Goal: Use online tool/utility: Utilize a website feature to perform a specific function

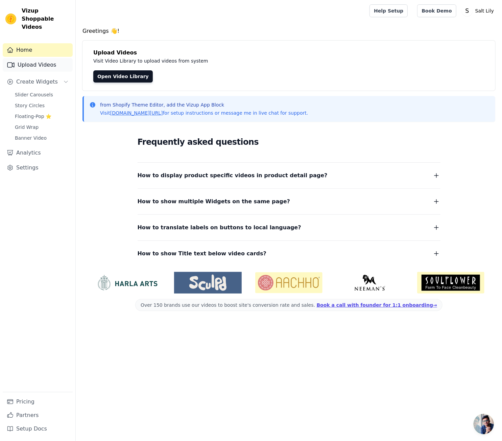
click at [42, 59] on link "Upload Videos" at bounding box center [38, 65] width 70 height 14
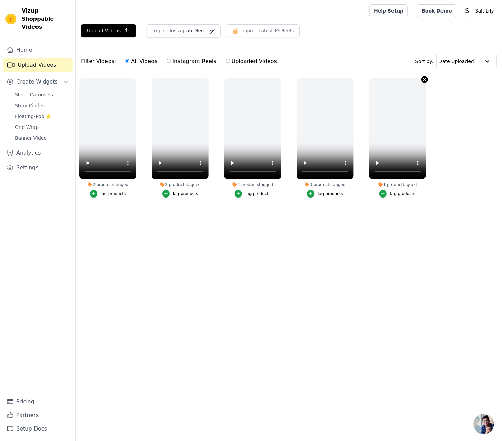
click at [424, 80] on icon "button" at bounding box center [424, 79] width 5 height 5
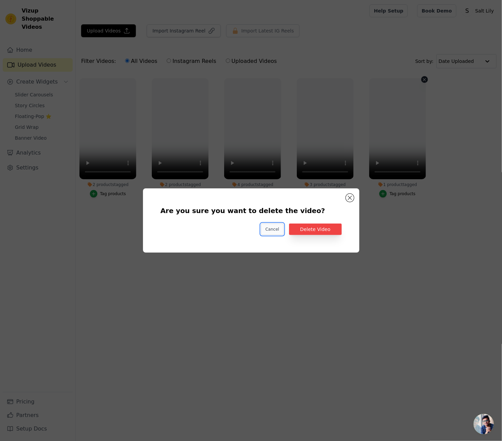
click at [273, 227] on button "Cancel" at bounding box center [272, 229] width 23 height 11
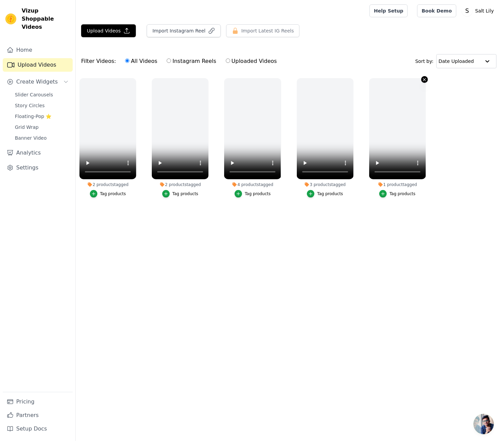
click at [424, 80] on icon "button" at bounding box center [424, 79] width 3 height 3
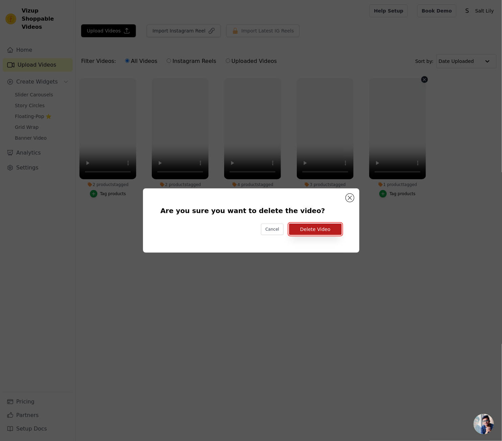
click at [317, 228] on button "Delete Video" at bounding box center [315, 229] width 53 height 11
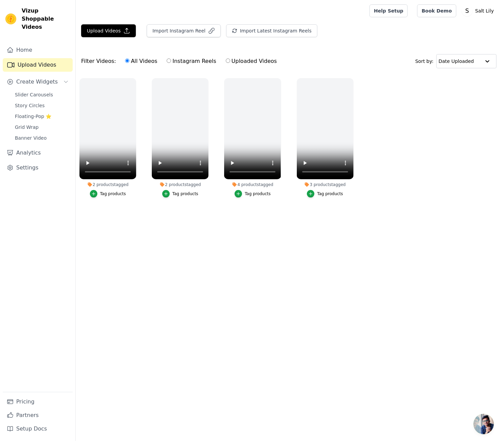
click at [228, 62] on label "Uploaded Videos" at bounding box center [252, 61] width 52 height 9
click at [228, 62] on input "Uploaded Videos" at bounding box center [228, 61] width 4 height 4
radio input "true"
click at [111, 29] on button "Upload Videos" at bounding box center [108, 30] width 55 height 13
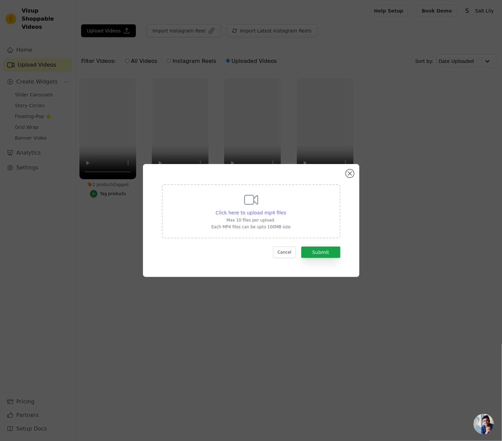
click at [261, 211] on span "Click here to upload mp4 files" at bounding box center [251, 212] width 71 height 5
click at [286, 209] on input "Click here to upload mp4 files Max 10 files per upload. Each MP4 files can be u…" at bounding box center [286, 209] width 0 height 0
type input "C:\fakepath\1100046996447.mp4"
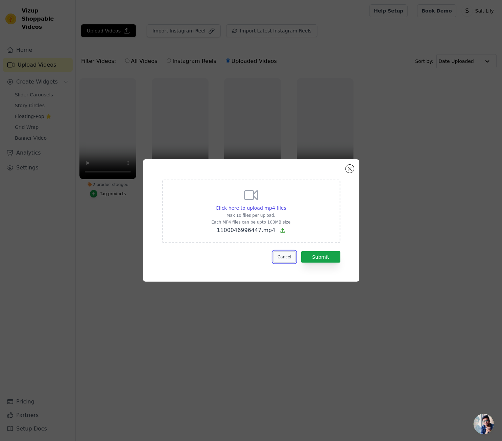
click at [291, 258] on button "Cancel" at bounding box center [284, 256] width 23 height 11
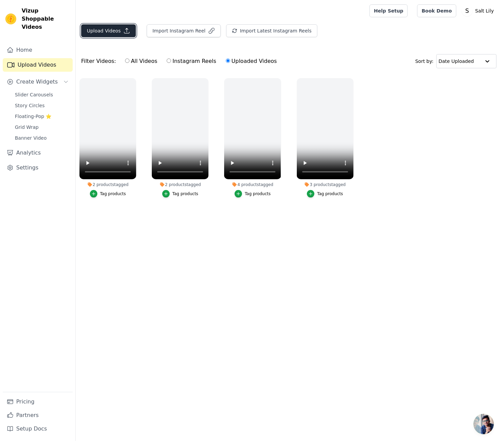
click at [117, 31] on button "Upload Videos" at bounding box center [108, 30] width 55 height 13
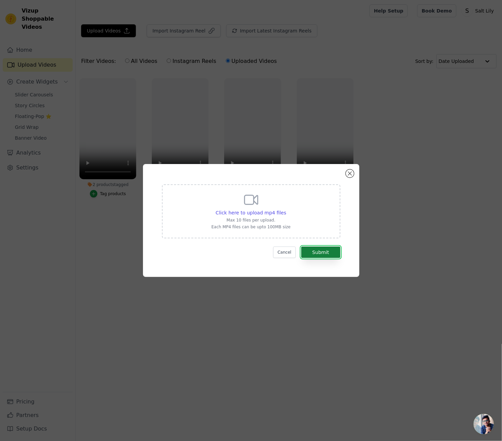
click at [321, 257] on button "Submit" at bounding box center [320, 252] width 39 height 11
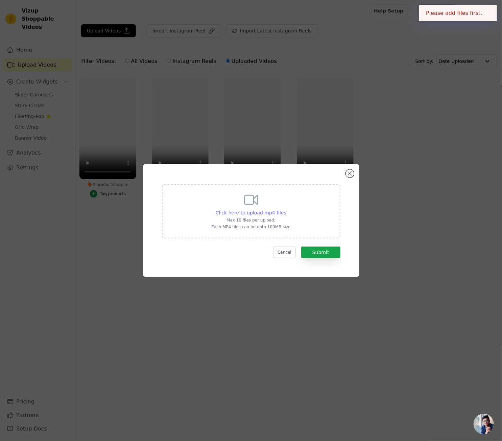
click at [254, 214] on span "Click here to upload mp4 files" at bounding box center [251, 212] width 71 height 5
click at [286, 209] on input "Click here to upload mp4 files Max 10 files per upload. Each MP4 files can be u…" at bounding box center [286, 209] width 0 height 0
click at [474, 253] on div "Click here to upload mp4 files Max 10 files per upload. Each MP4 files can be u…" at bounding box center [251, 220] width 481 height 135
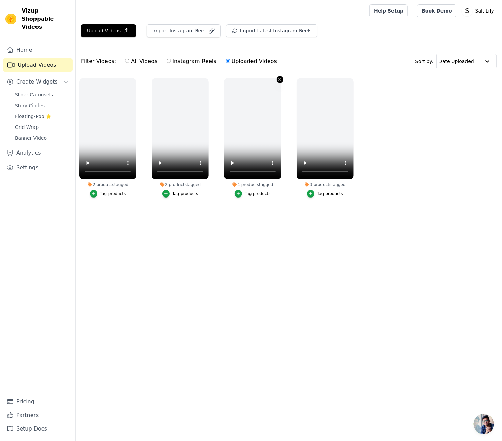
click at [281, 79] on icon "button" at bounding box center [279, 79] width 5 height 5
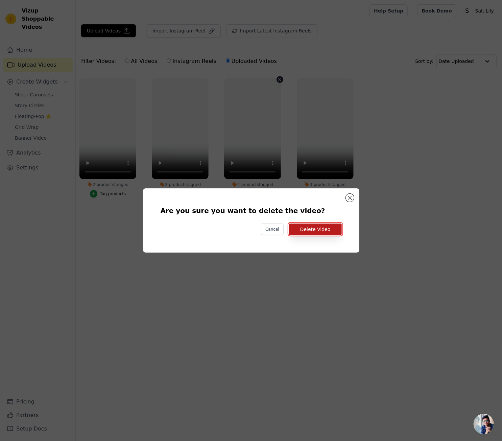
click at [309, 231] on button "Delete Video" at bounding box center [315, 229] width 53 height 11
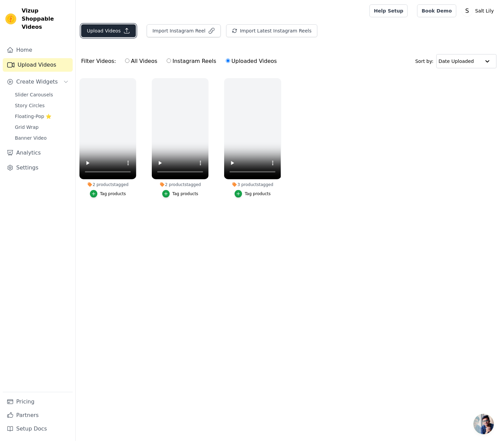
click at [125, 30] on icon "button" at bounding box center [126, 30] width 7 height 7
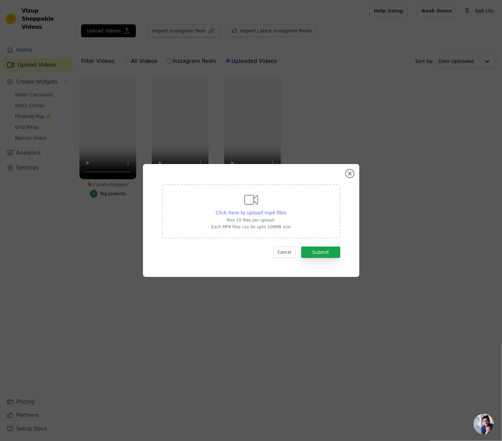
click at [250, 213] on span "Click here to upload mp4 files" at bounding box center [251, 212] width 71 height 5
click at [286, 209] on input "Click here to upload mp4 files Max 10 files per upload. Each MP4 files can be u…" at bounding box center [286, 209] width 0 height 0
type input "C:\fakepath\Untitled design.mp4"
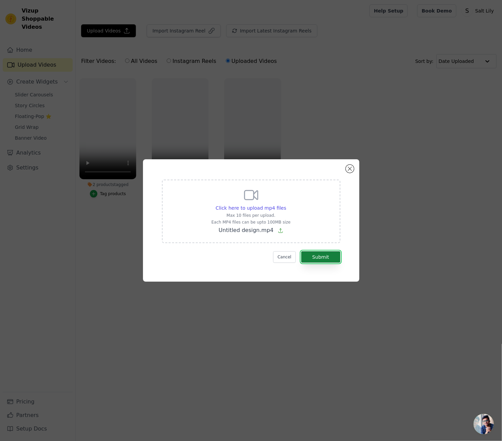
click at [328, 258] on button "Submit" at bounding box center [320, 256] width 39 height 11
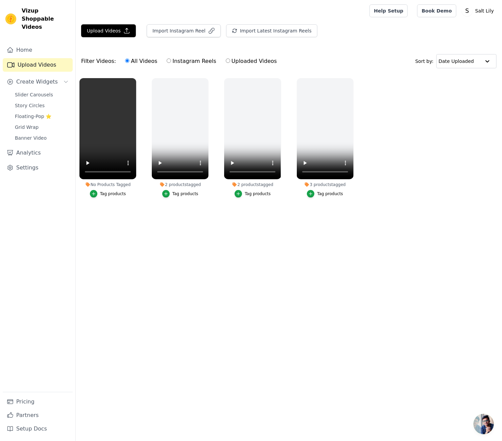
click at [339, 43] on div "Upload Videos Import Instagram Reel Import Latest Instagram Reels Import Latest…" at bounding box center [289, 119] width 426 height 190
click at [111, 194] on div "Tag products" at bounding box center [113, 193] width 26 height 5
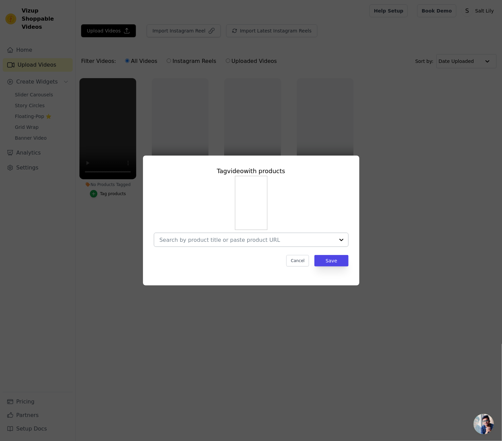
click at [261, 243] on input "No Products Tagged Tag video with products Cancel Save Tag products" at bounding box center [247, 240] width 175 height 6
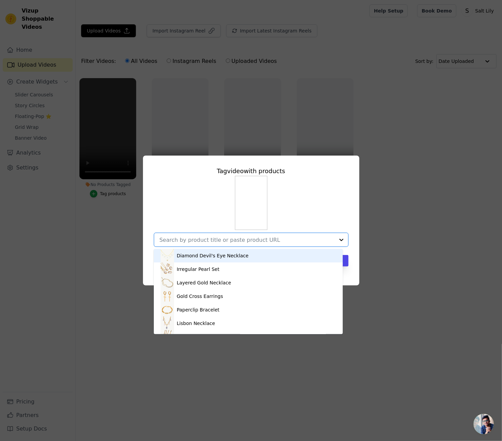
click at [204, 240] on input "No Products Tagged Tag video with products Diamond Devil's Eye Necklace Irregul…" at bounding box center [247, 240] width 175 height 6
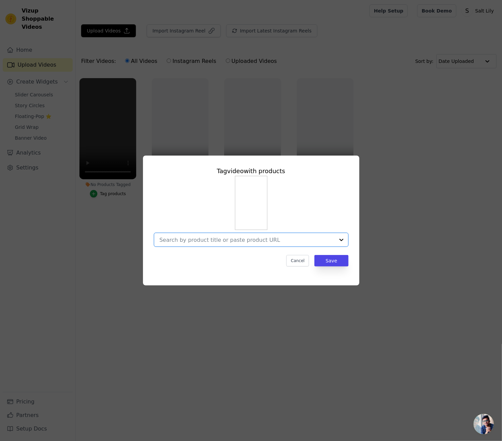
click at [202, 242] on input "No Products Tagged Tag video with products Option undefined, selected. Select i…" at bounding box center [247, 240] width 175 height 6
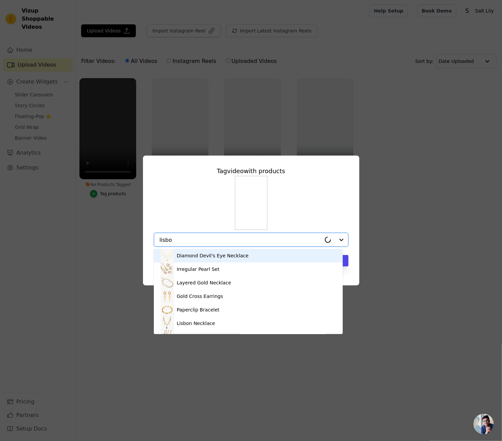
type input "lisbon"
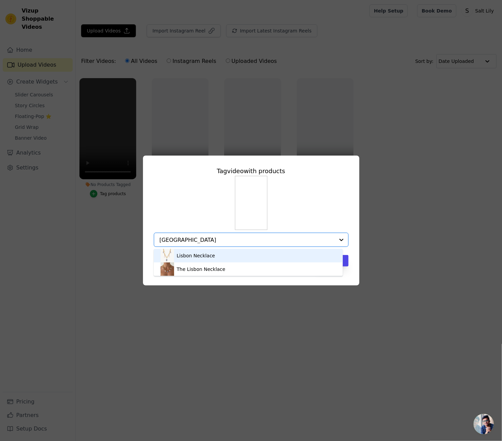
click at [197, 257] on div "Lisbon Necklace" at bounding box center [196, 255] width 38 height 7
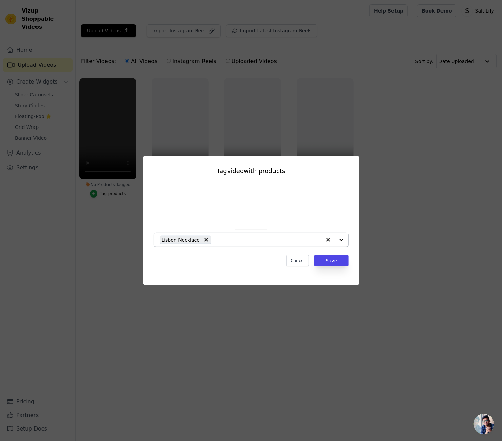
click at [215, 243] on input "No Products Tagged Tag video with products Lisbon Necklace Cancel Save Tag prod…" at bounding box center [268, 240] width 107 height 6
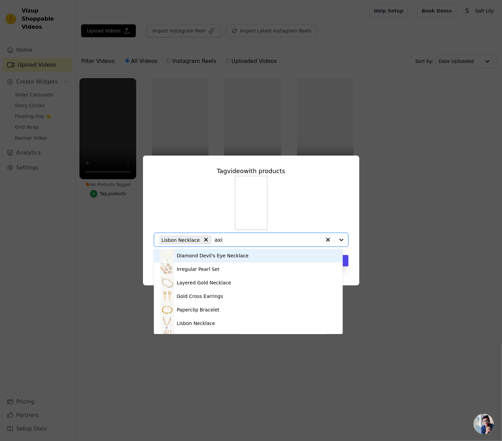
type input "axis"
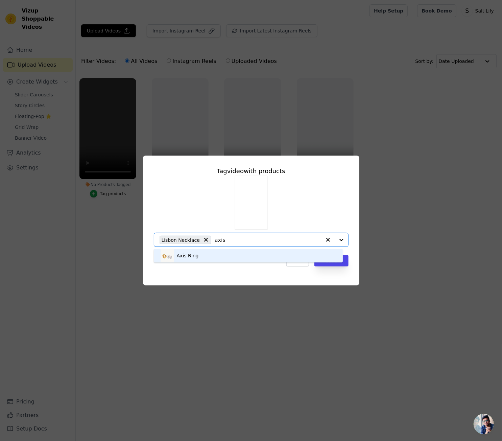
click at [171, 258] on img at bounding box center [168, 256] width 14 height 14
type input "baguette"
click at [208, 255] on div "Green Baguette Ring" at bounding box center [202, 255] width 50 height 7
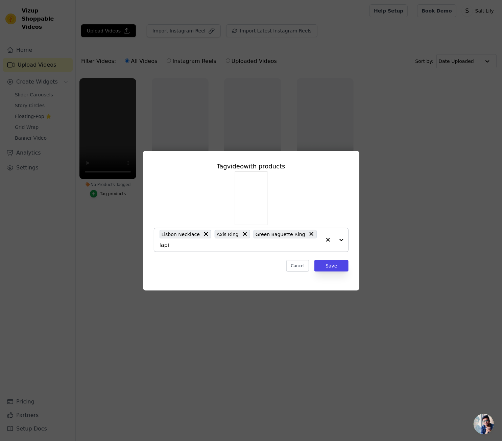
type input "lapis"
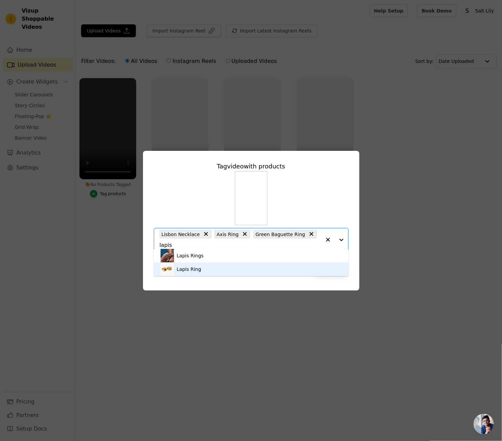
click at [214, 268] on div "Lapis Ring" at bounding box center [251, 269] width 181 height 14
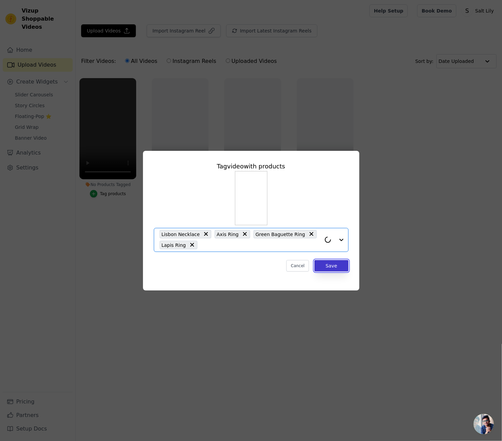
click at [344, 268] on button "Save" at bounding box center [331, 265] width 34 height 11
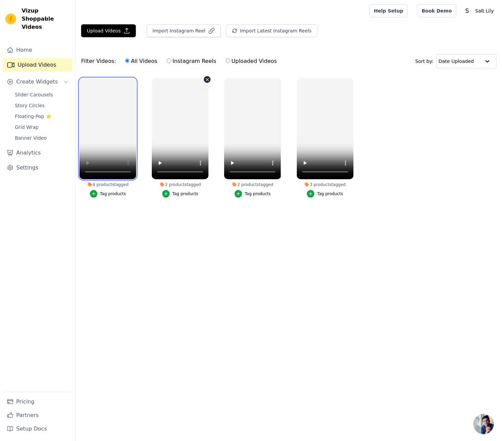
drag, startPoint x: 106, startPoint y: 125, endPoint x: 160, endPoint y: 131, distance: 54.1
click at [160, 131] on ul "4 products tagged Tag products 2 products tagged Tag products 2 products tagged…" at bounding box center [289, 144] width 426 height 140
drag, startPoint x: 118, startPoint y: 129, endPoint x: 154, endPoint y: 136, distance: 37.1
click at [175, 132] on ul "4 products tagged Tag products 2 products tagged Tag products 2 products tagged…" at bounding box center [289, 144] width 426 height 140
click at [123, 31] on icon "button" at bounding box center [126, 30] width 7 height 7
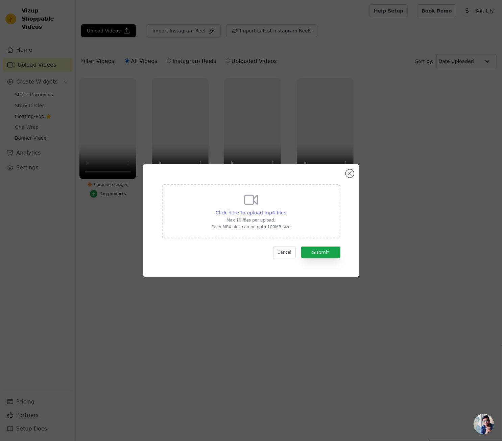
click at [251, 215] on span "Click here to upload mp4 files" at bounding box center [251, 212] width 71 height 5
click at [286, 209] on input "Click here to upload mp4 files Max 10 files per upload. Each MP4 files can be u…" at bounding box center [286, 209] width 0 height 0
type input "C:\fakepath\608faa65-de76-4203-85cd-0d2dea3d0364.mp4"
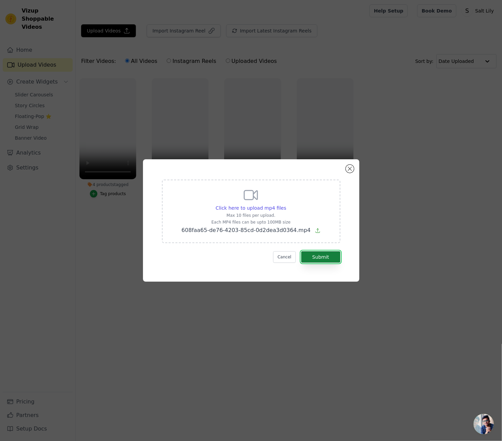
click at [326, 259] on button "Submit" at bounding box center [320, 256] width 39 height 11
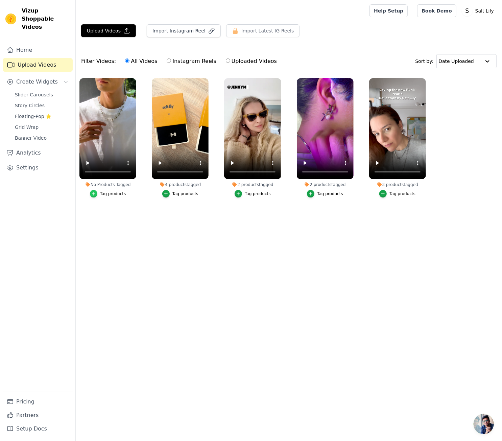
click at [96, 196] on div "button" at bounding box center [93, 193] width 7 height 7
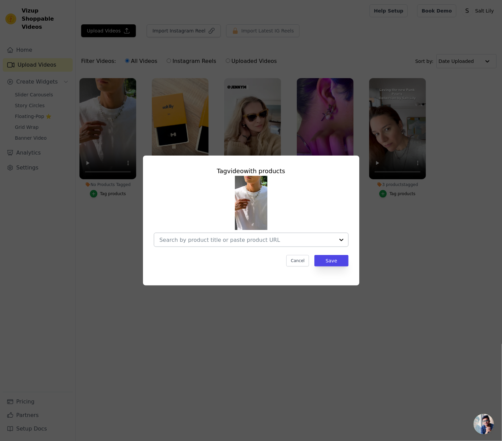
click at [213, 241] on input "No Products Tagged Tag video with products Cancel Save Tag products" at bounding box center [247, 240] width 175 height 6
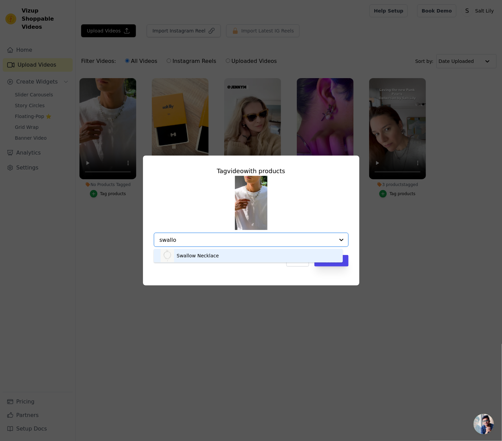
type input "swallow"
click at [239, 259] on div "Swallow Necklace" at bounding box center [249, 256] width 176 height 14
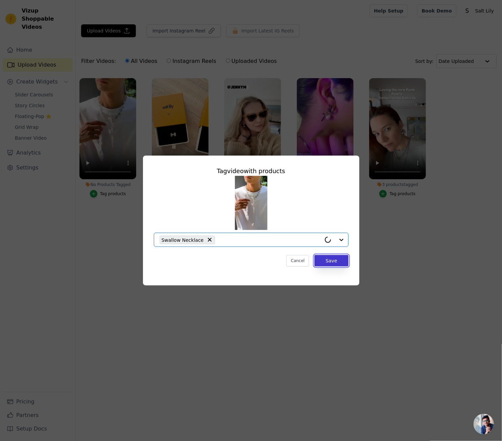
click at [327, 263] on button "Save" at bounding box center [331, 260] width 34 height 11
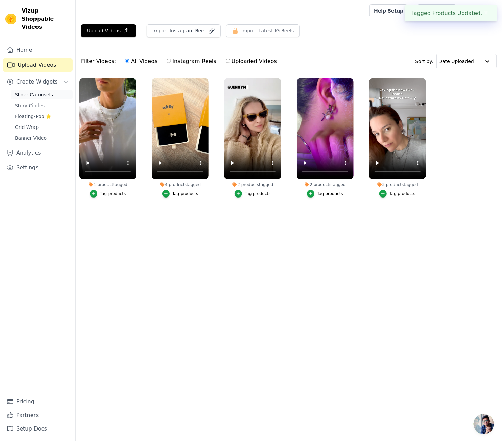
click at [32, 91] on span "Slider Carousels" at bounding box center [34, 94] width 38 height 7
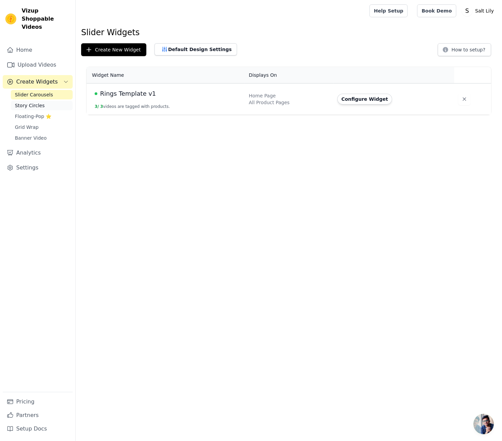
click at [41, 101] on link "Story Circles" at bounding box center [42, 105] width 62 height 9
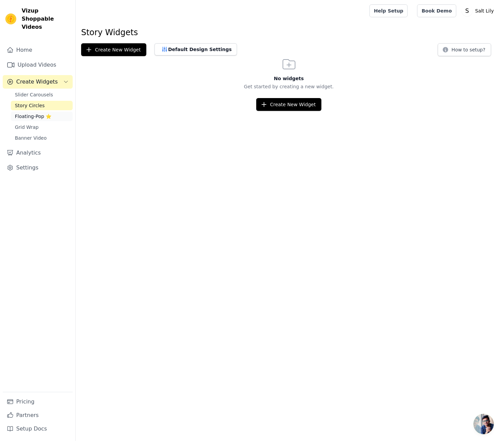
click at [37, 113] on span "Floating-Pop ⭐" at bounding box center [33, 116] width 37 height 7
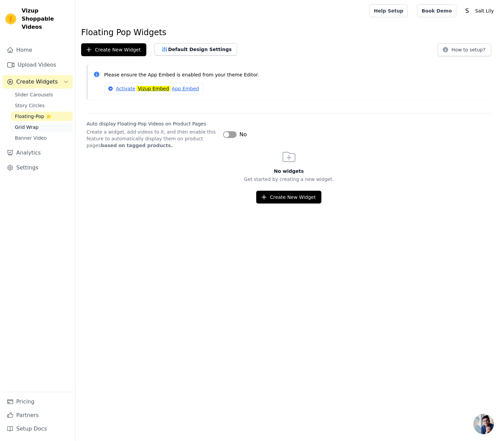
click at [30, 124] on span "Grid Wrap" at bounding box center [27, 127] width 24 height 7
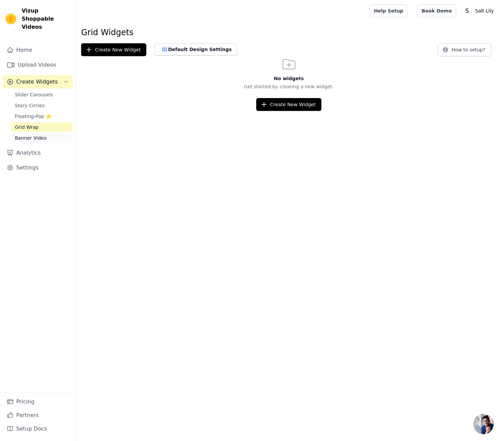
click at [29, 135] on span "Banner Video" at bounding box center [31, 138] width 32 height 7
click at [30, 91] on span "Slider Carousels" at bounding box center [34, 94] width 38 height 7
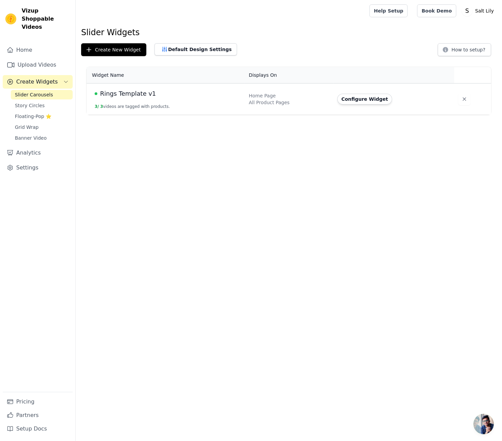
click at [115, 91] on span "Rings Template v1" at bounding box center [128, 93] width 56 height 9
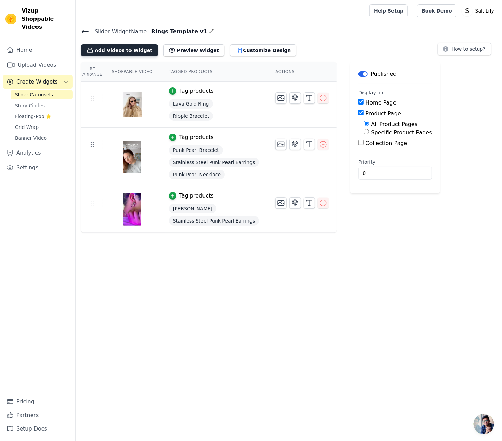
click at [132, 54] on button "Add Videos to Widget" at bounding box center [119, 50] width 77 height 12
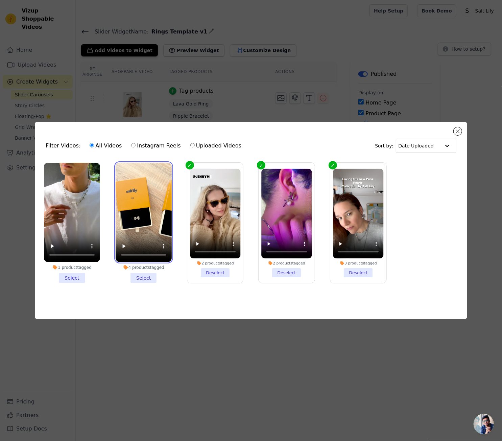
click at [120, 165] on video at bounding box center [144, 213] width 56 height 100
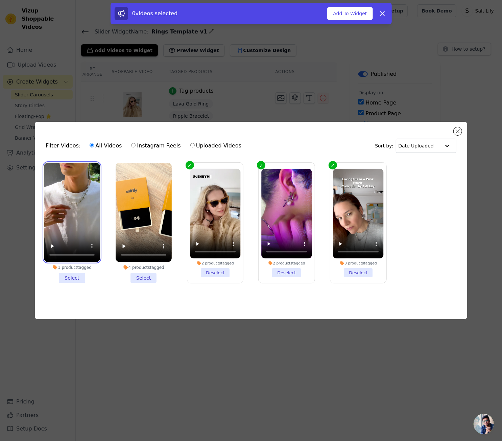
click at [72, 172] on video at bounding box center [72, 213] width 56 height 100
click at [137, 274] on li "4 products tagged Select" at bounding box center [144, 223] width 56 height 121
click at [0, 0] on input "4 products tagged Select" at bounding box center [0, 0] width 0 height 0
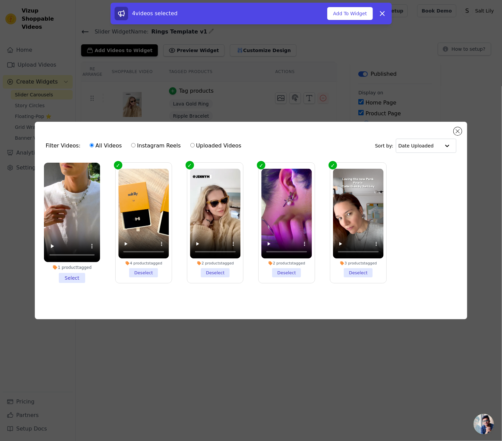
click at [74, 276] on li "1 product tagged Select" at bounding box center [72, 223] width 56 height 121
click at [0, 0] on input "1 product tagged Select" at bounding box center [0, 0] width 0 height 0
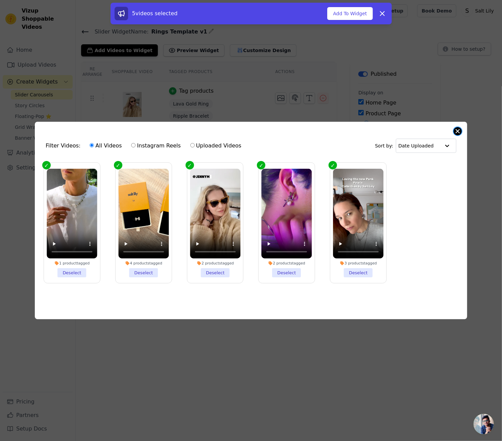
click at [459, 131] on button "Close modal" at bounding box center [458, 131] width 8 height 8
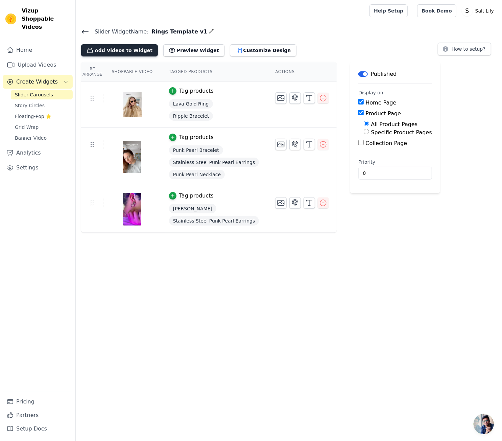
click at [129, 49] on button "Add Videos to Widget" at bounding box center [119, 50] width 77 height 12
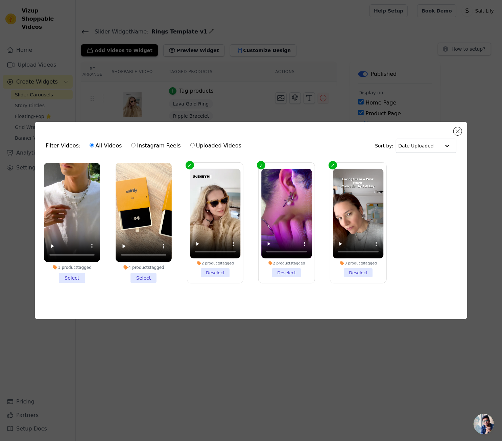
drag, startPoint x: 145, startPoint y: 279, endPoint x: 106, endPoint y: 279, distance: 38.6
click at [143, 279] on li "4 products tagged Select" at bounding box center [144, 223] width 56 height 121
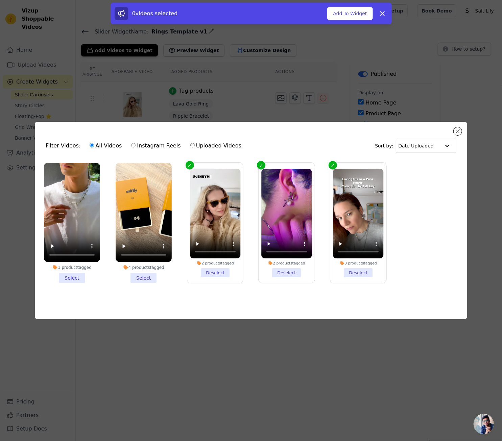
click at [75, 275] on li "1 product tagged Select" at bounding box center [72, 223] width 56 height 121
click at [0, 0] on input "1 product tagged Select" at bounding box center [0, 0] width 0 height 0
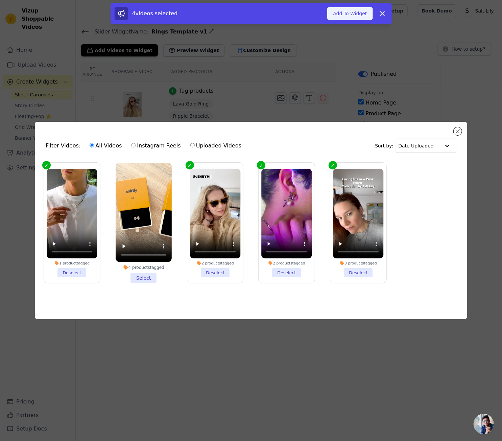
click at [347, 17] on button "Add To Widget" at bounding box center [349, 13] width 45 height 13
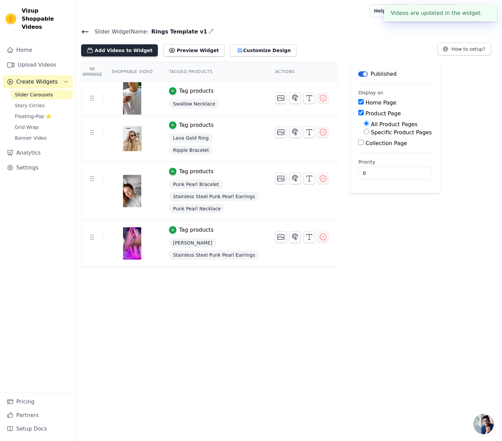
click at [115, 49] on button "Add Videos to Widget" at bounding box center [119, 50] width 77 height 12
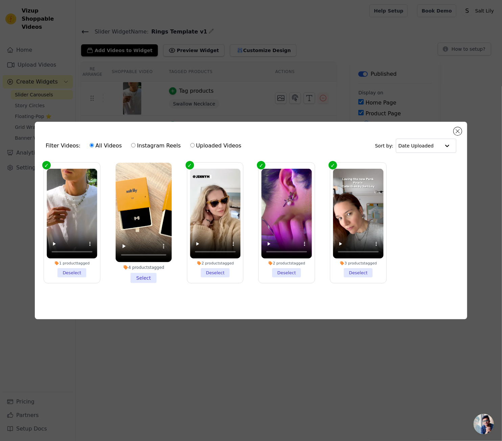
click at [143, 276] on li "4 products tagged Select" at bounding box center [144, 223] width 56 height 121
click at [0, 0] on input "4 products tagged Select" at bounding box center [0, 0] width 0 height 0
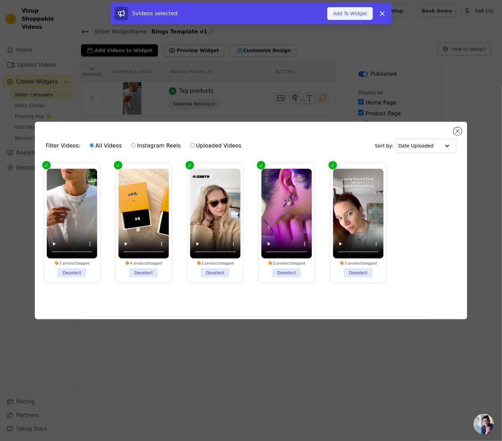
click at [345, 9] on button "Add To Widget" at bounding box center [349, 13] width 45 height 13
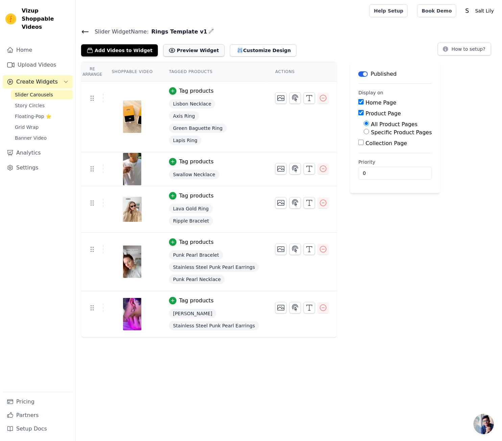
click at [189, 55] on button "Preview Widget" at bounding box center [193, 50] width 61 height 12
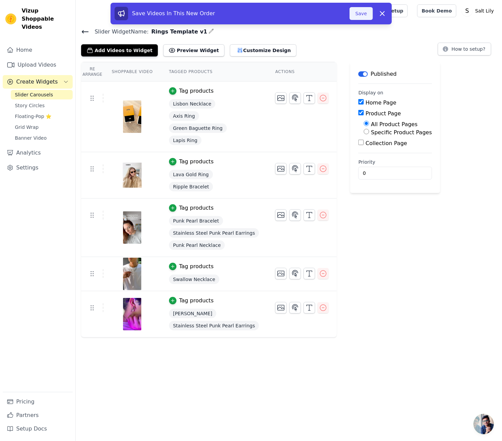
click at [361, 16] on button "Save" at bounding box center [361, 13] width 23 height 13
